Goal: Task Accomplishment & Management: Complete application form

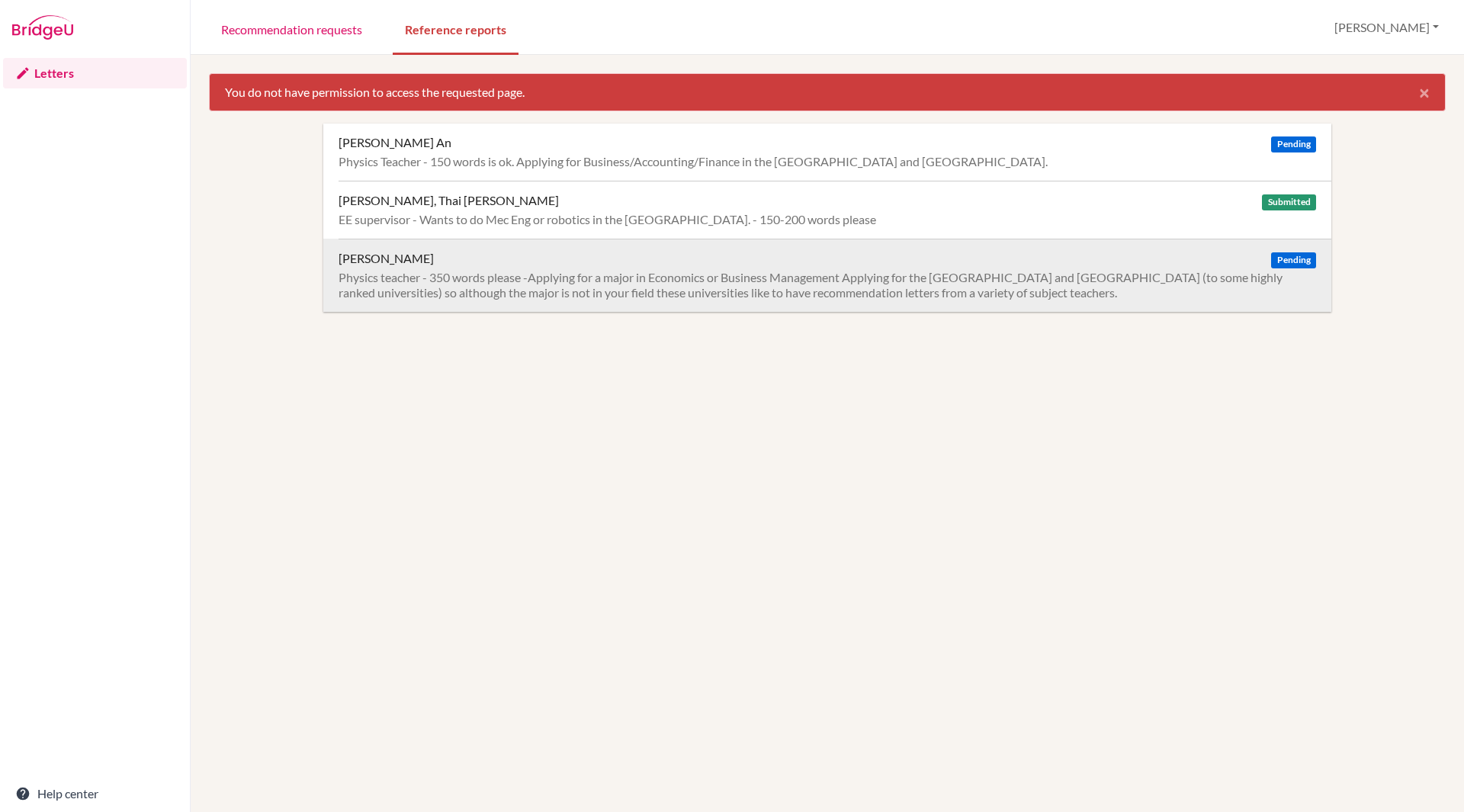
click at [814, 254] on div "[PERSON_NAME] Pending" at bounding box center [827, 258] width 977 height 15
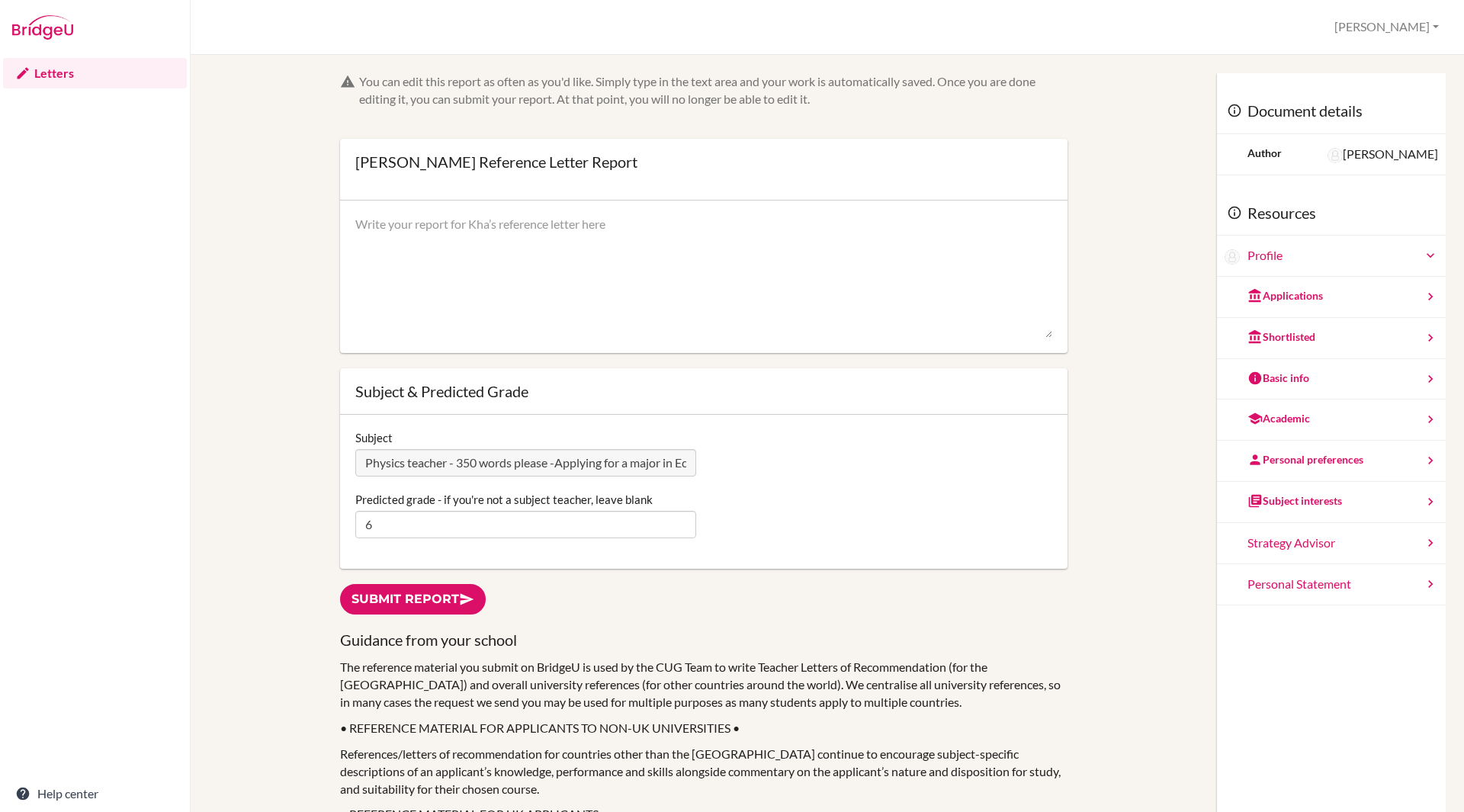
click at [609, 307] on textarea at bounding box center [704, 277] width 697 height 122
type textarea "H"
click at [488, 219] on textarea "Kha is an enthusiastic Science Student who" at bounding box center [704, 277] width 697 height 122
click at [683, 247] on textarea "Kha is an enthusiastic Physics Student who" at bounding box center [704, 277] width 697 height 122
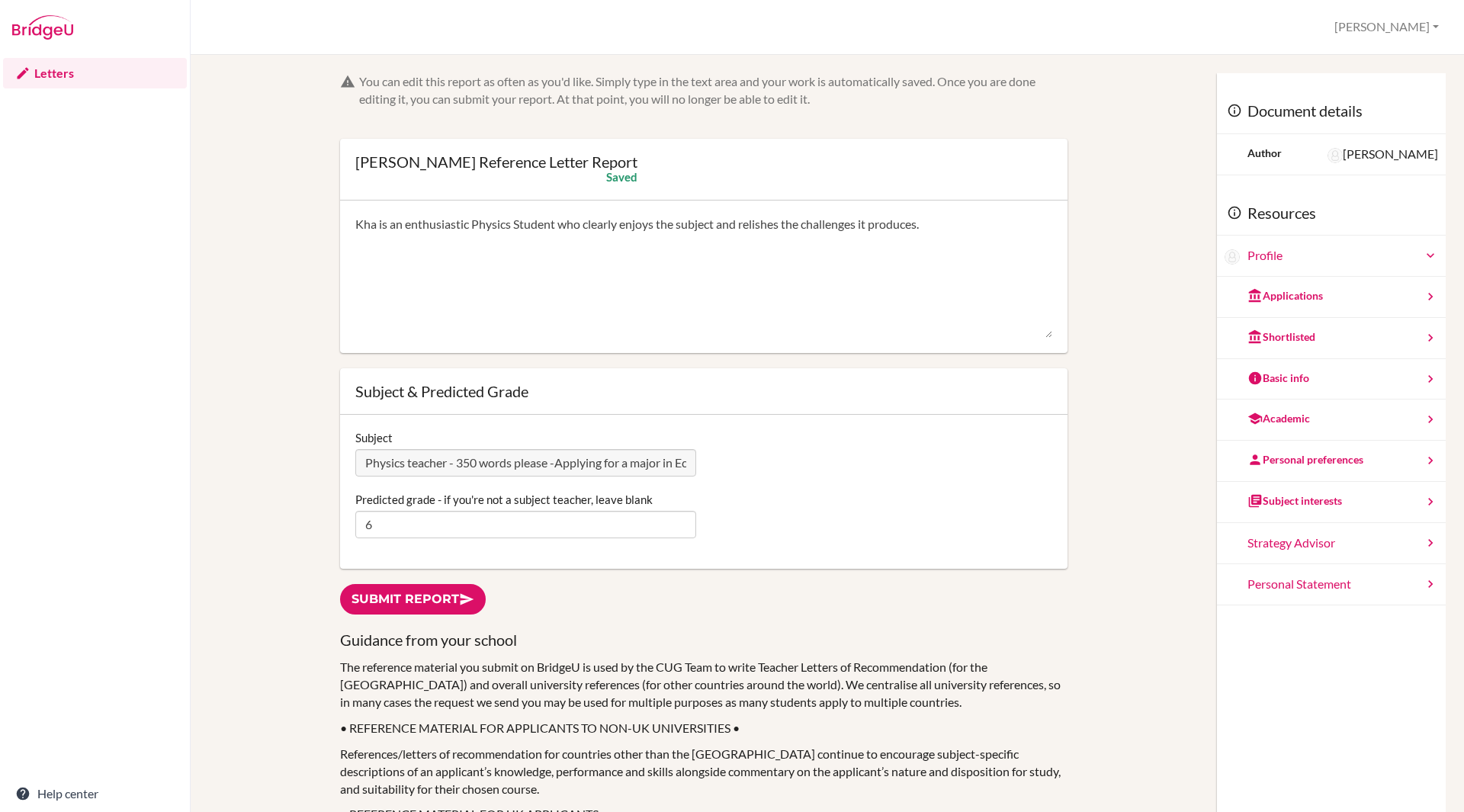
drag, startPoint x: 1003, startPoint y: 223, endPoint x: 848, endPoint y: 232, distance: 155.3
click at [848, 232] on textarea "Kha is an enthusiastic Physics Student who clearly enjoys the subject and relis…" at bounding box center [704, 277] width 697 height 122
click at [888, 228] on textarea "Kha is an enthusiastic Physics Student who clearly enjoys the subject and relis…" at bounding box center [704, 277] width 697 height 122
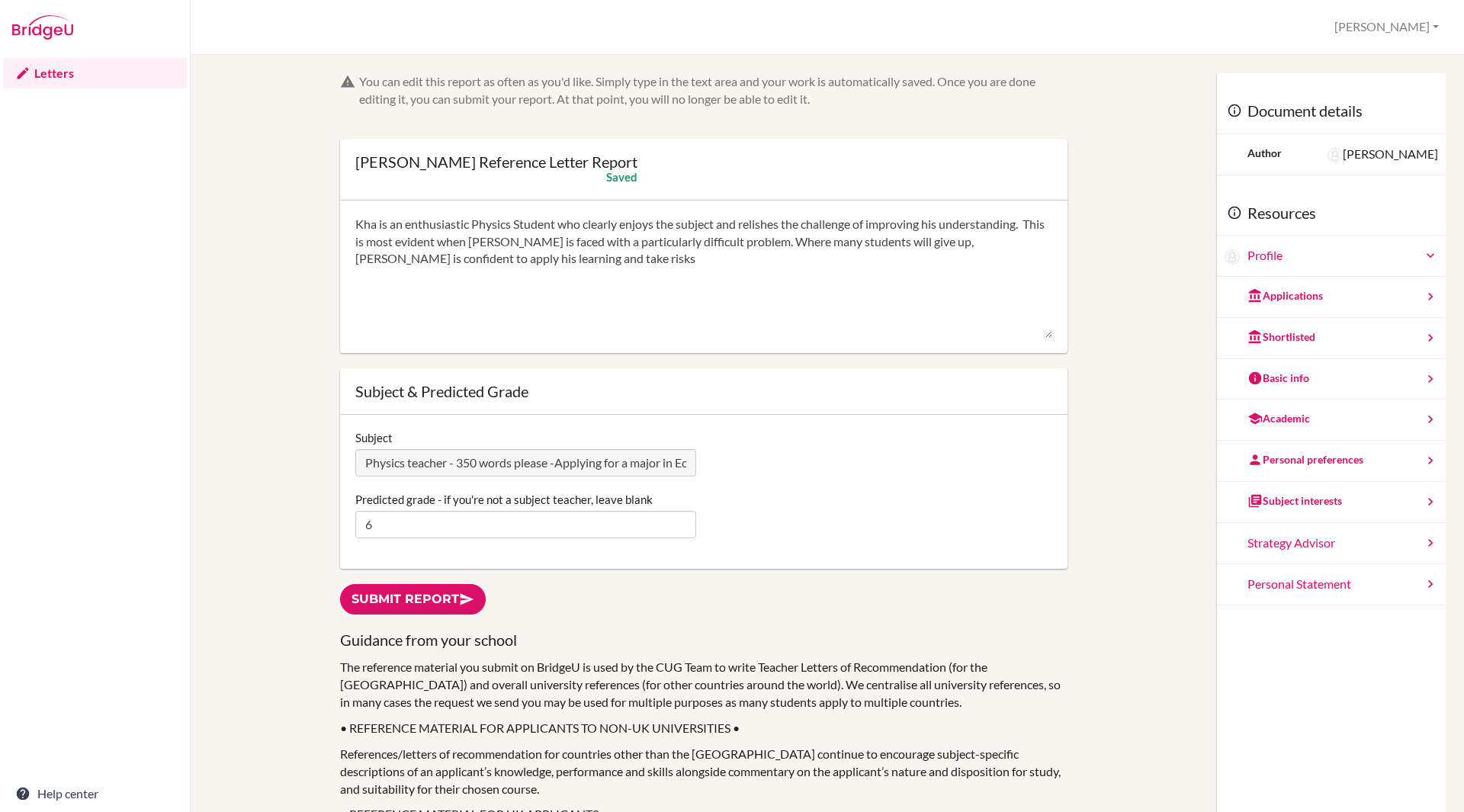
click at [882, 237] on textarea "Kha is an enthusiastic Physics Student who clearly enjoys the subject and relis…" at bounding box center [704, 277] width 697 height 122
click at [884, 237] on textarea "Kha is an enthusiastic Physics Student who clearly enjoys the subject and relis…" at bounding box center [704, 277] width 697 height 122
click at [657, 275] on textarea "Kha is an enthusiastic Physics Student who clearly enjoys the subject and relis…" at bounding box center [704, 277] width 697 height 122
click at [560, 259] on textarea "Kha is an enthusiastic Physics Student who clearly enjoys the subject and relis…" at bounding box center [704, 277] width 697 height 122
click at [563, 260] on textarea "Kha is an enthusiastic Physics Student who clearly enjoys the subject and relis…" at bounding box center [704, 277] width 697 height 122
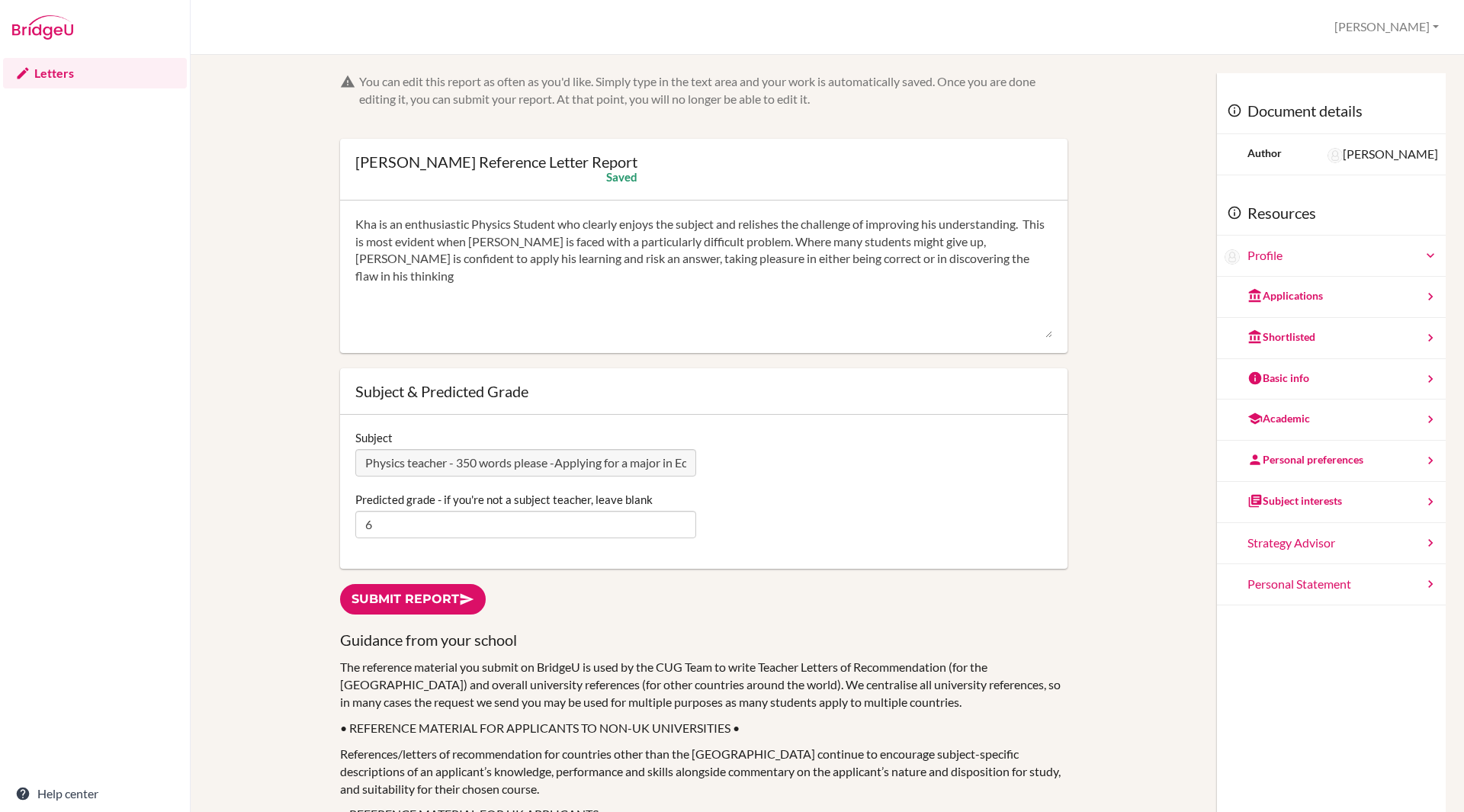
click at [603, 261] on textarea "Kha is an enthusiastic Physics Student who clearly enjoys the subject and relis…" at bounding box center [704, 277] width 697 height 122
click at [1012, 267] on textarea "Kha is an enthusiastic Physics Student who clearly enjoys the subject and relis…" at bounding box center [704, 277] width 697 height 122
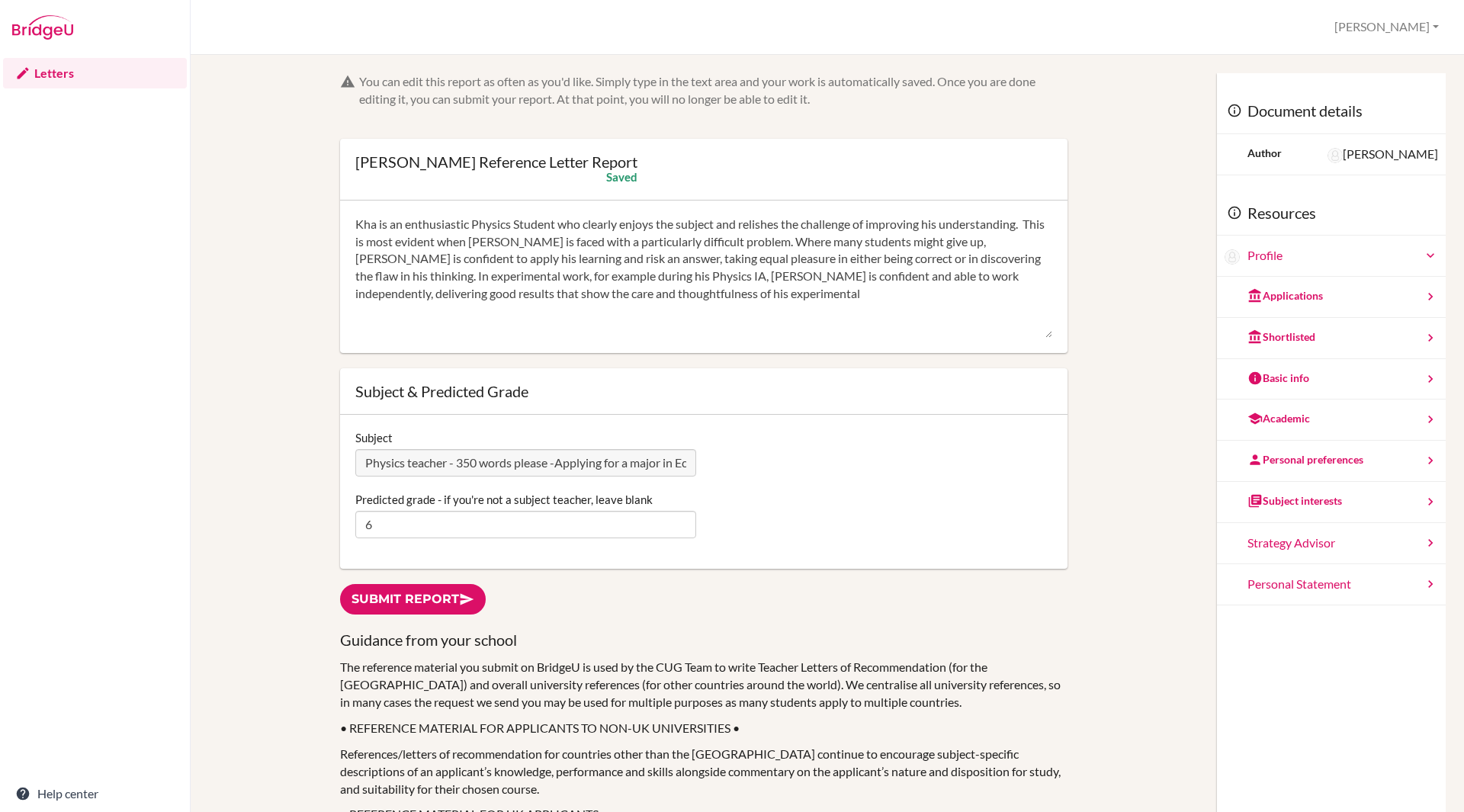
click at [669, 294] on textarea "Kha is an enthusiastic Physics Student who clearly enjoys the subject and relis…" at bounding box center [704, 277] width 697 height 122
drag, startPoint x: 675, startPoint y: 316, endPoint x: 302, endPoint y: 228, distance: 383.2
paste textarea "whilst also listening and building upon the ideas of others. As an individual, …"
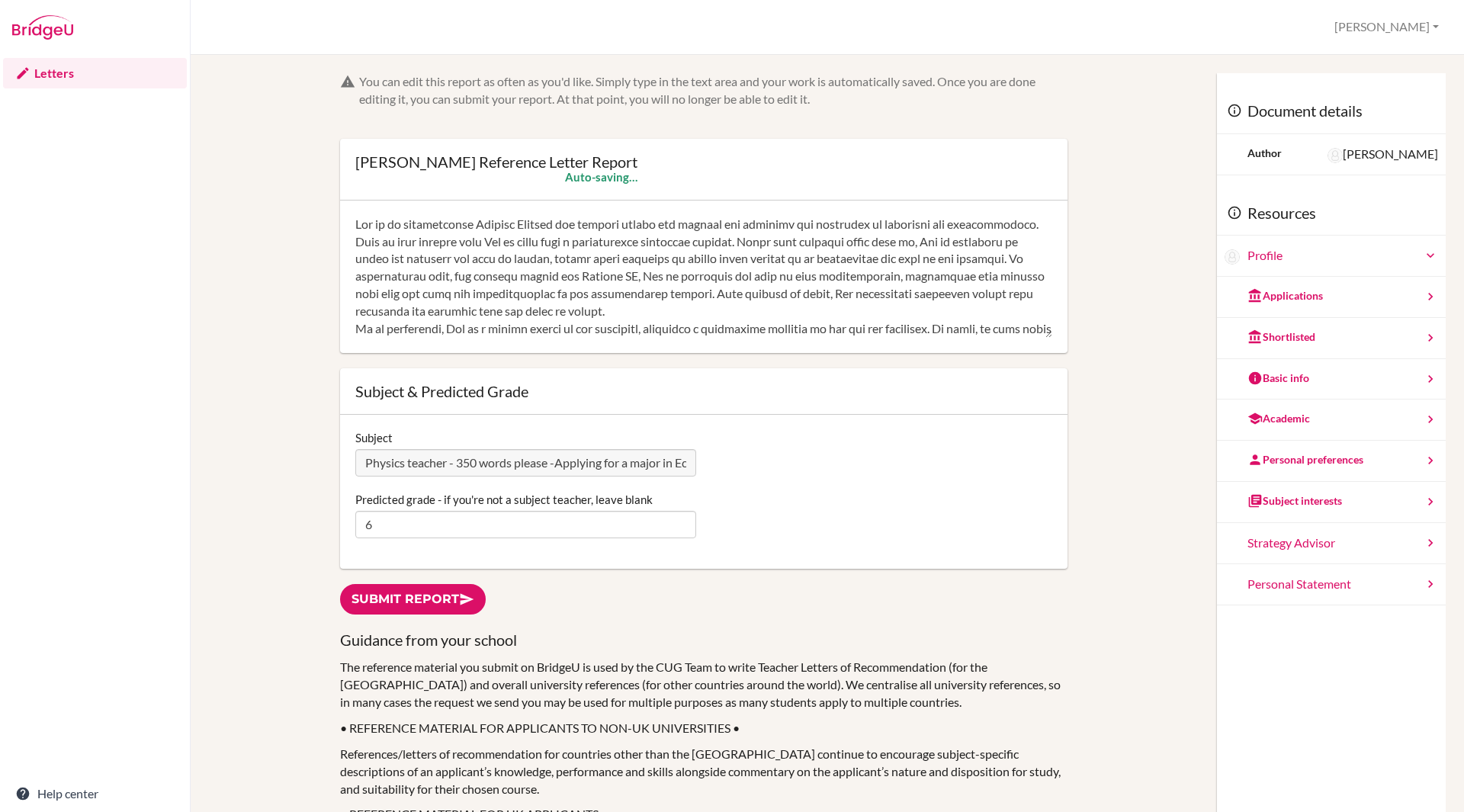
scroll to position [87, 0]
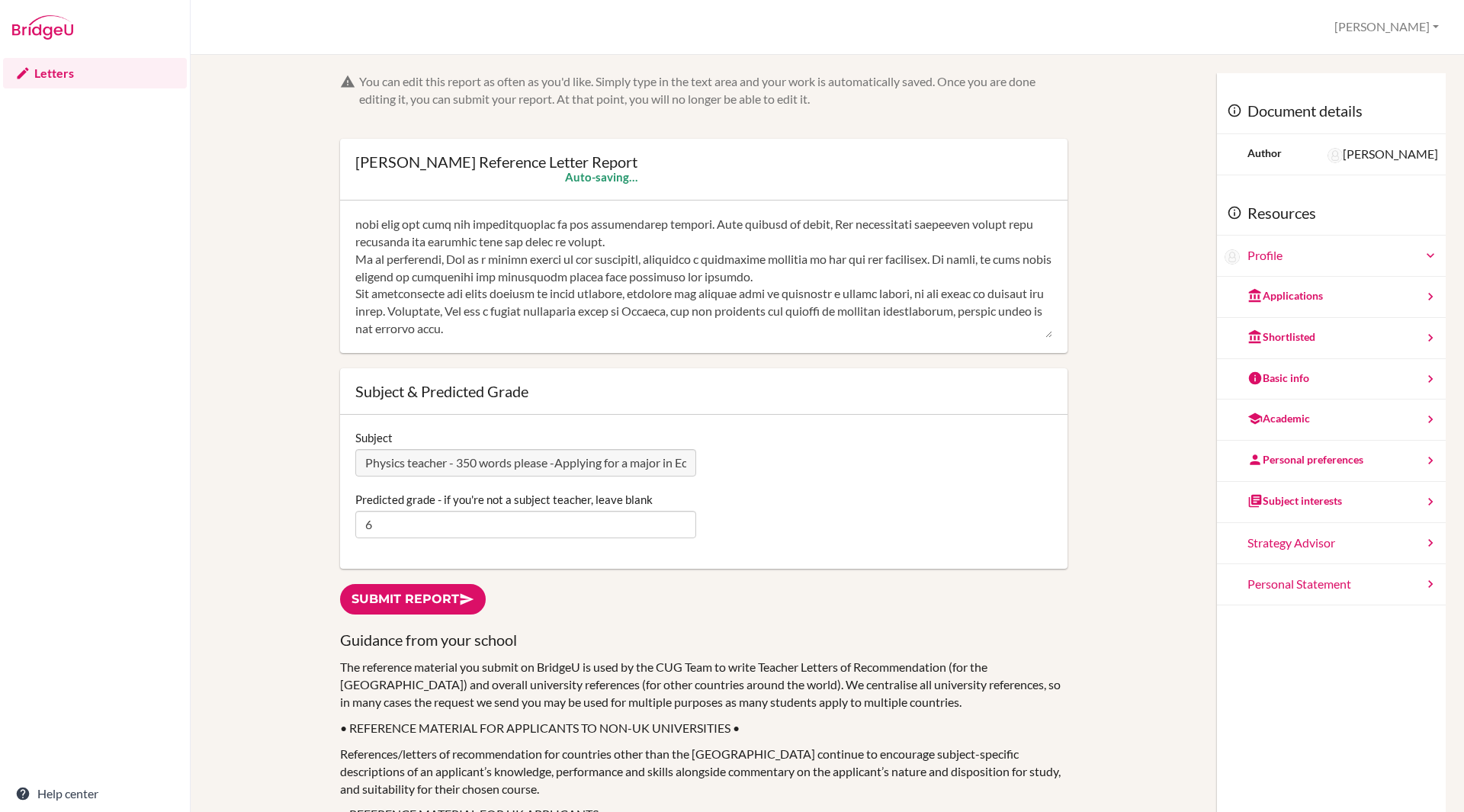
type textarea "Kha is an enthusiastic Physics Student who clearly enjoys the subject and relis…"
drag, startPoint x: 481, startPoint y: 535, endPoint x: 388, endPoint y: 530, distance: 93.1
click at [388, 530] on input "6" at bounding box center [526, 524] width 341 height 27
type input "5"
click at [441, 602] on link "Submit report" at bounding box center [413, 599] width 146 height 31
